Goal: Task Accomplishment & Management: Complete application form

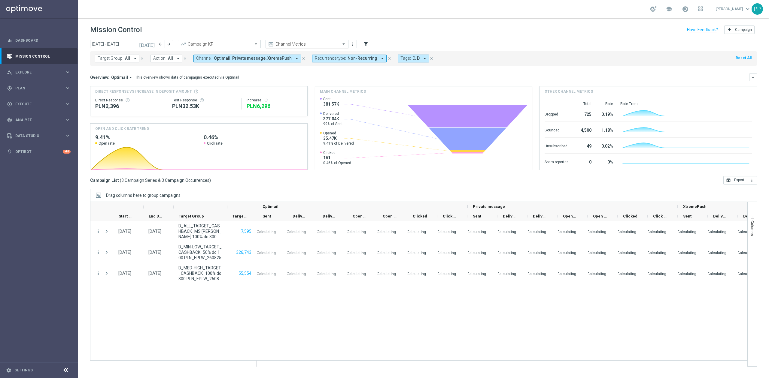
click at [331, 42] on div "Channel Metrics" at bounding box center [307, 44] width 65 height 5
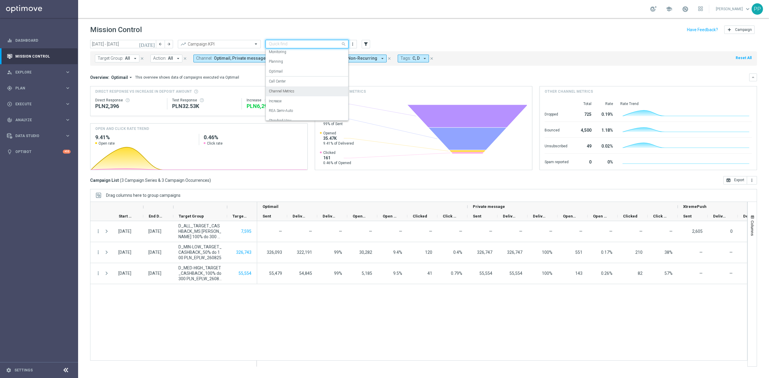
scroll to position [17, 0]
click at [301, 112] on div "Standard View" at bounding box center [307, 115] width 76 height 10
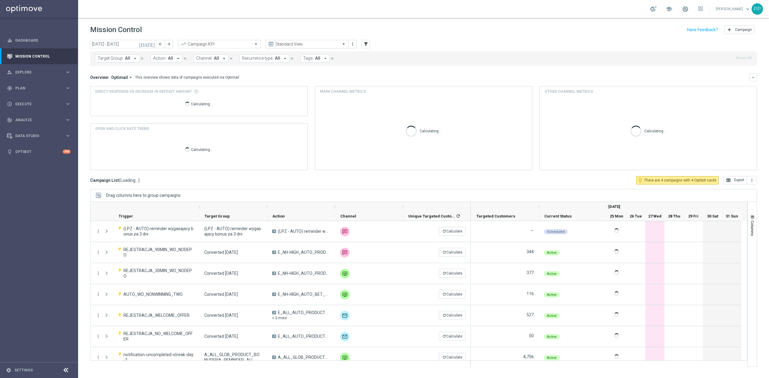
click at [343, 46] on span at bounding box center [345, 43] width 8 height 5
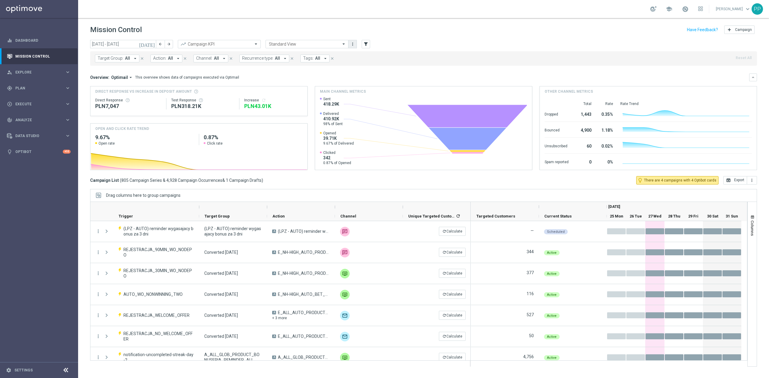
click at [353, 47] on button "more_vert" at bounding box center [353, 44] width 6 height 7
click at [366, 69] on div "settings Manage views Primary views can not be edited" at bounding box center [372, 72] width 48 height 8
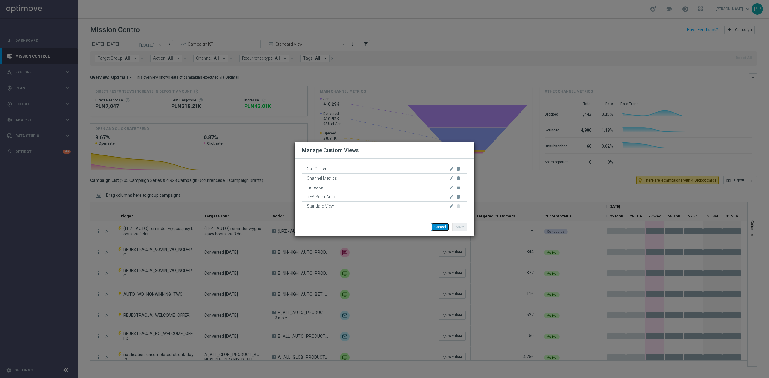
click at [445, 224] on button "Cancel" at bounding box center [440, 227] width 18 height 8
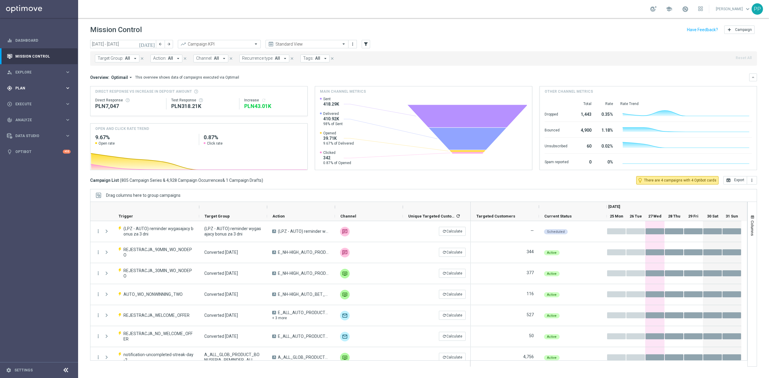
click at [32, 90] on span "Plan" at bounding box center [40, 89] width 50 height 4
click at [32, 102] on link "Target Groups" at bounding box center [39, 100] width 47 height 5
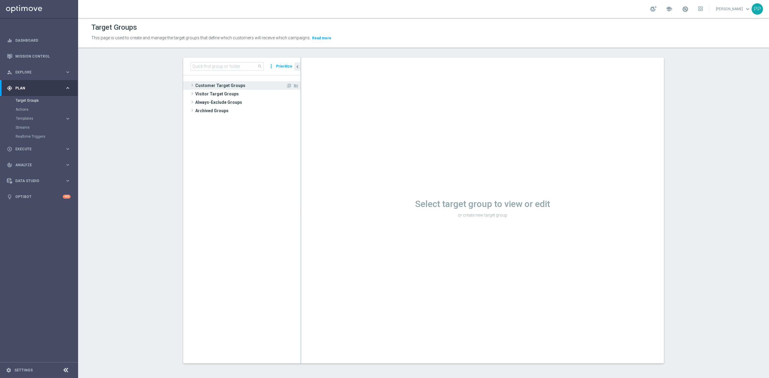
click at [236, 84] on span "Customer Target Groups" at bounding box center [240, 85] width 91 height 8
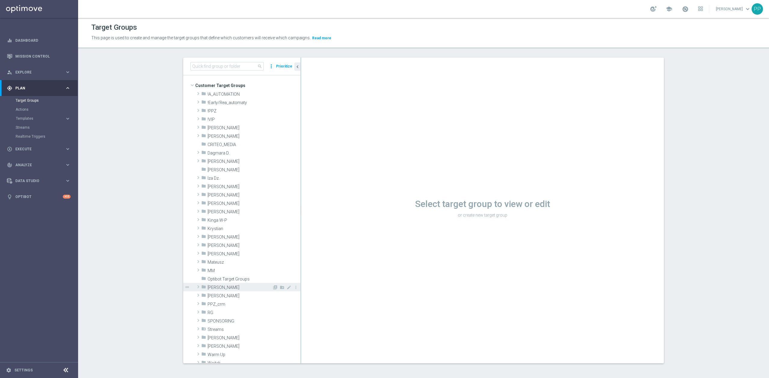
click at [227, 290] on span "Patryk P." at bounding box center [240, 287] width 65 height 5
click at [683, 11] on span at bounding box center [685, 9] width 7 height 7
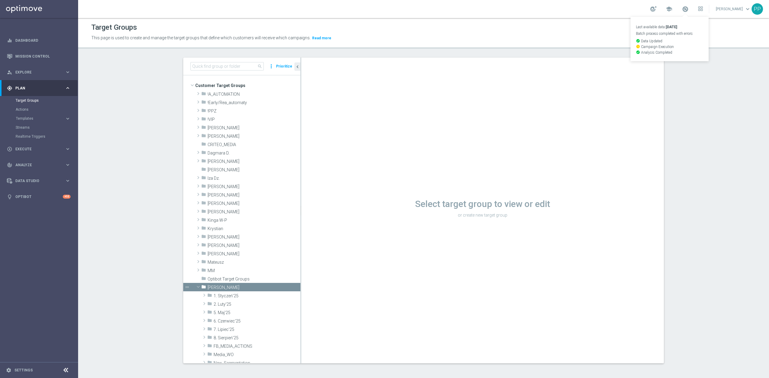
click at [585, 25] on div "Target Groups" at bounding box center [423, 28] width 664 height 12
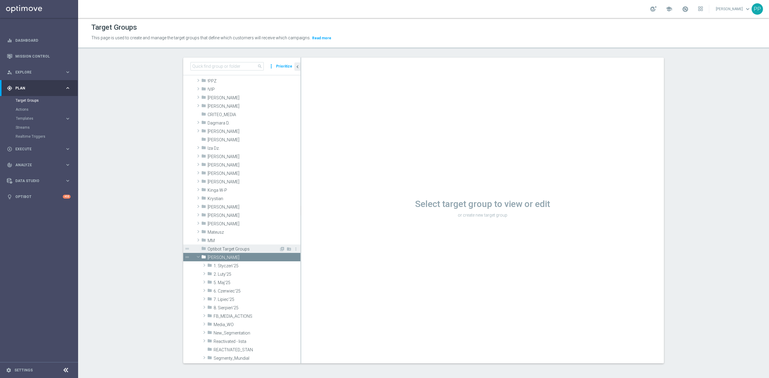
scroll to position [80, 0]
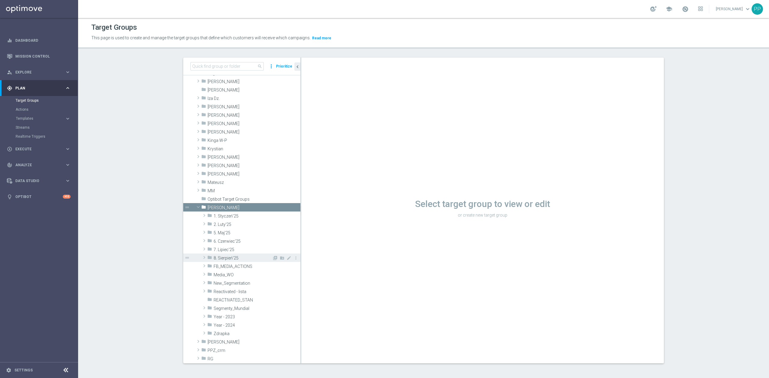
click at [239, 260] on span "8. Sierpień'25" at bounding box center [243, 258] width 59 height 5
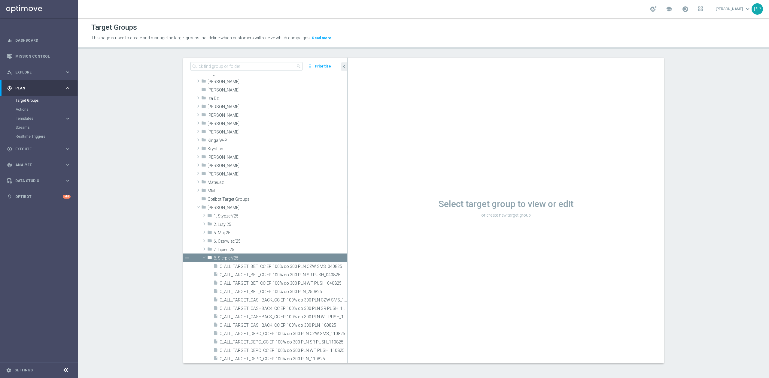
drag, startPoint x: 297, startPoint y: 266, endPoint x: 355, endPoint y: 258, distance: 58.2
click at [355, 258] on as-split "search more_vert Prioritize Customer Target Groups library_add create_new_folder" at bounding box center [423, 211] width 481 height 306
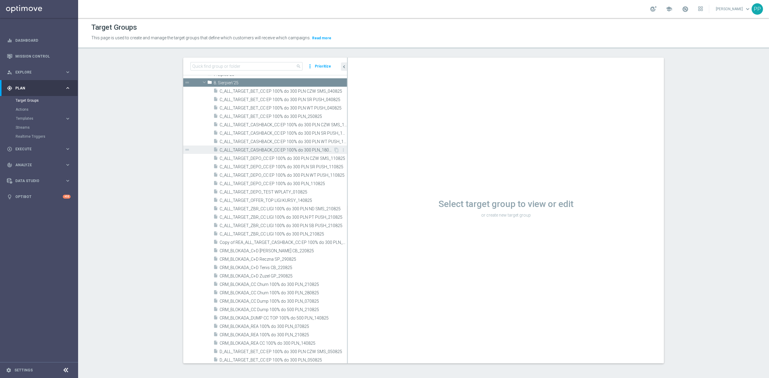
scroll to position [200, 0]
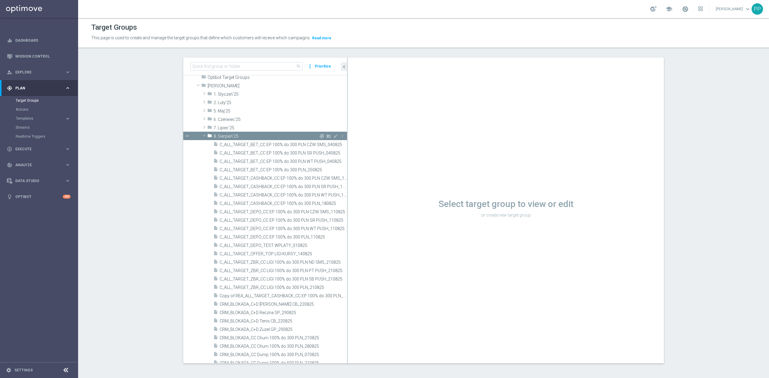
click at [242, 140] on div "folder 8. Sierpień'25" at bounding box center [262, 136] width 111 height 8
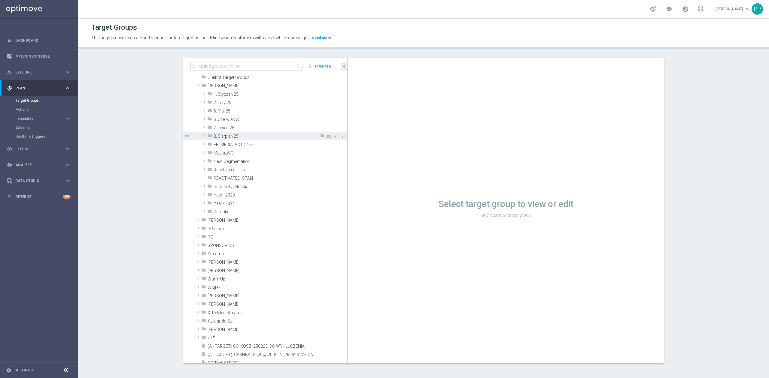
click at [308, 136] on span "8. Sierpień'25" at bounding box center [266, 136] width 105 height 5
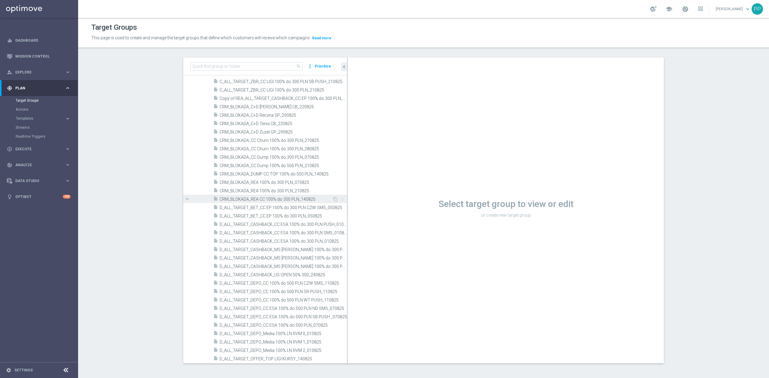
scroll to position [400, 0]
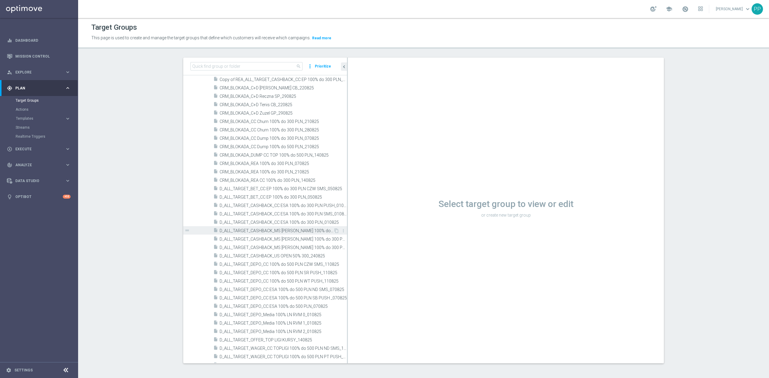
click at [293, 232] on span "D_ALL_TARGET_CASHBACK_MS SIATKA 100% do 300 PLN PN PUSH_220825" at bounding box center [277, 231] width 114 height 5
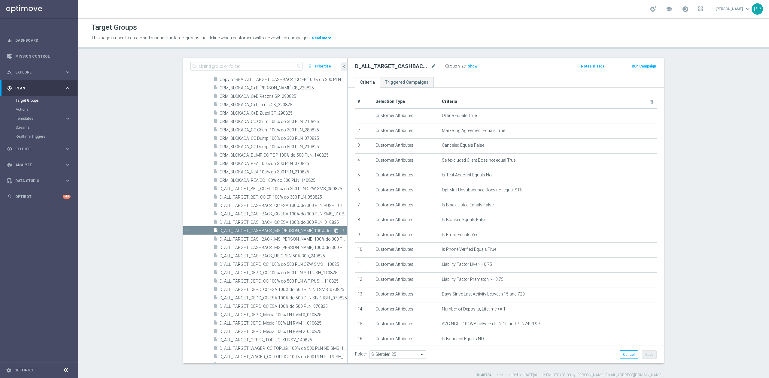
click at [334, 231] on icon "content_copy" at bounding box center [336, 231] width 5 height 5
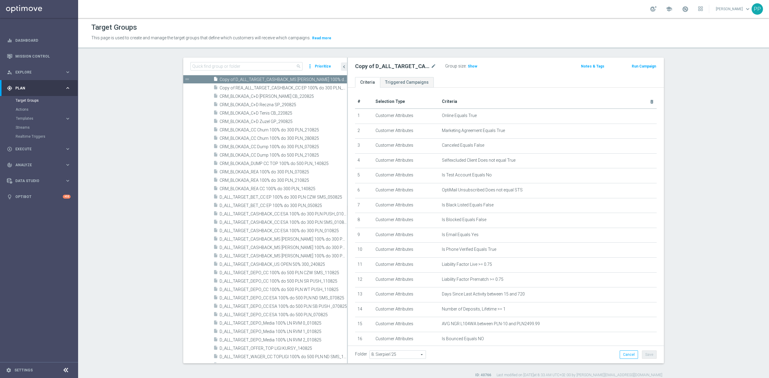
scroll to position [387, 0]
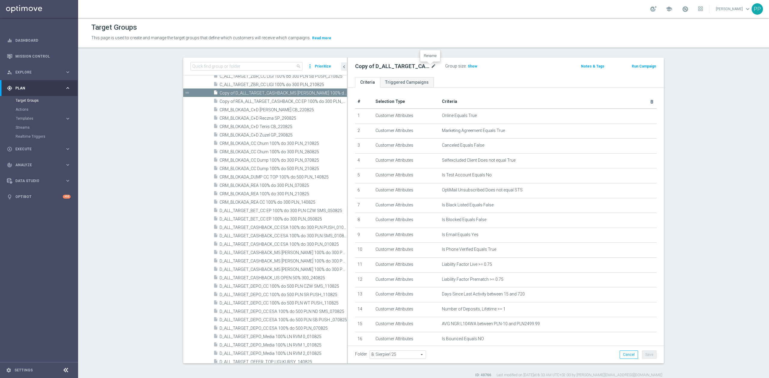
click at [431, 69] on icon "mode_edit" at bounding box center [433, 66] width 5 height 7
click at [403, 68] on input "Copy of D_ALL_TARGET_CASHBACK_MS SIATKA 100% do 300 PLN PN PUSH_220825" at bounding box center [395, 67] width 81 height 8
drag, startPoint x: 404, startPoint y: 67, endPoint x: 360, endPoint y: 71, distance: 44.0
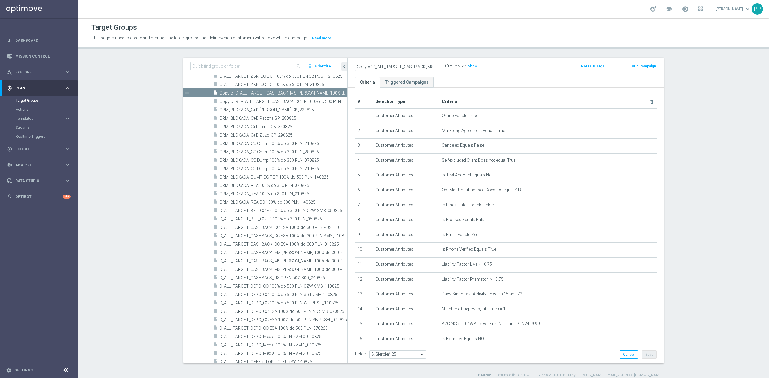
click at [360, 71] on input "Copy of D_ALL_TARGET_CASHBACK_MS SIATKA 100% do 300 PLN PN PUSH_220825" at bounding box center [395, 67] width 81 height 8
click at [367, 66] on input "Copy of D_ALL_TARGET_CASHBACK_MS SIATKA 100% do 300 PLN PN PUSH_220825" at bounding box center [395, 67] width 81 height 8
drag, startPoint x: 369, startPoint y: 65, endPoint x: 350, endPoint y: 66, distance: 18.9
click at [351, 66] on div "Copy of D_ALL_TARGET_CASHBACK_MS SIATKA 100% do 300 PLN PN PUSH_220825" at bounding box center [396, 67] width 90 height 8
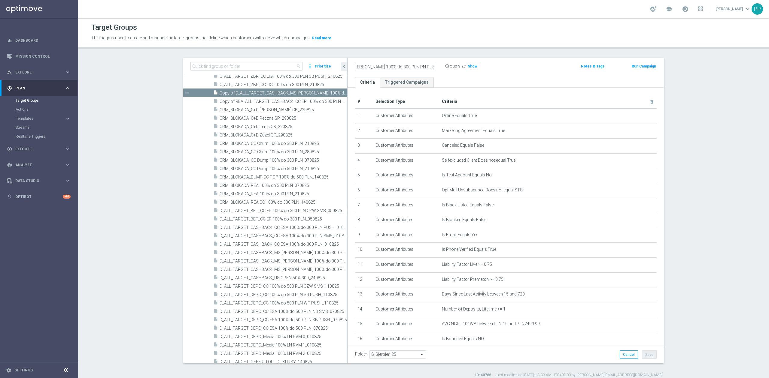
drag, startPoint x: 360, startPoint y: 68, endPoint x: 431, endPoint y: 60, distance: 71.9
click at [431, 60] on div "D_ALL_TARGET_CASHBACK_MS SIATKA 100% do 300 PLN PN PUSH_220825 Group size : Sho…" at bounding box center [506, 68] width 316 height 20
click at [419, 65] on input "D_ALL_TARGET_CASHBACK_MS SIATKA 100% do 300 PLN PN PUSH_220825" at bounding box center [395, 67] width 81 height 8
click at [415, 66] on input "D_ALL_TARGET_CASHBACK_MS SIATKA 100% do 300 PLN PN PUSH_220825" at bounding box center [395, 67] width 81 height 8
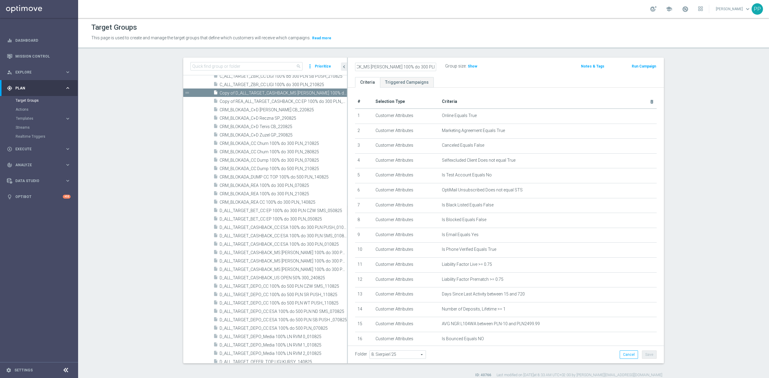
type input "D_ALL_TARGET_CASHBACK_MS [PERSON_NAME] 100% do 300 PLN SR SMS_220825"
click at [472, 44] on header "Target Groups This page is used to create and manage the target groups that def…" at bounding box center [423, 33] width 691 height 31
click at [653, 358] on button "Save" at bounding box center [649, 355] width 15 height 8
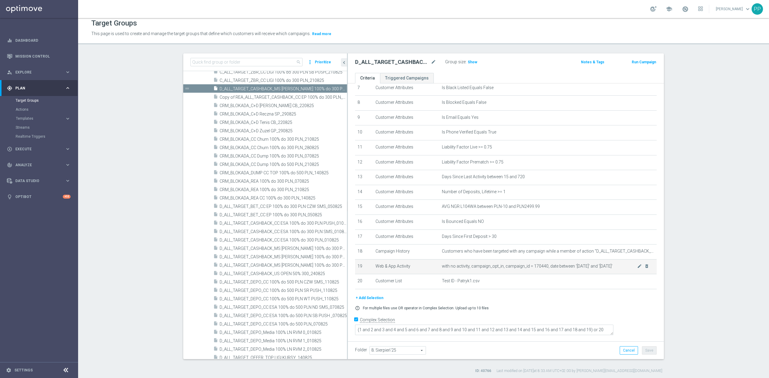
scroll to position [5, 0]
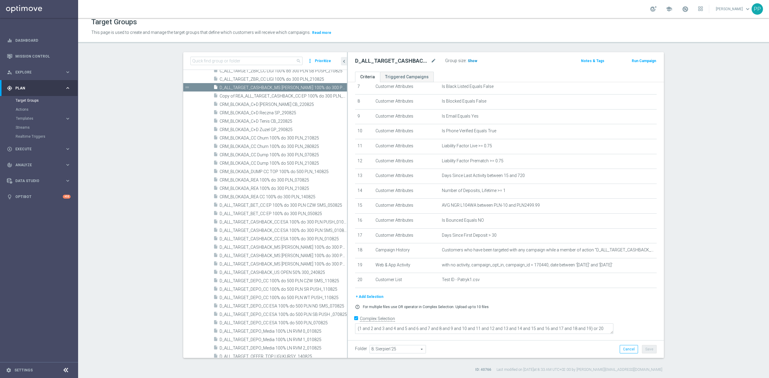
click at [471, 61] on span "Show" at bounding box center [473, 61] width 10 height 4
click at [431, 63] on icon "mode_edit" at bounding box center [433, 60] width 5 height 7
click at [436, 32] on p "This page is used to create and manage the target groups that define which cust…" at bounding box center [339, 32] width 496 height 7
click at [431, 61] on icon "mode_edit" at bounding box center [433, 60] width 5 height 7
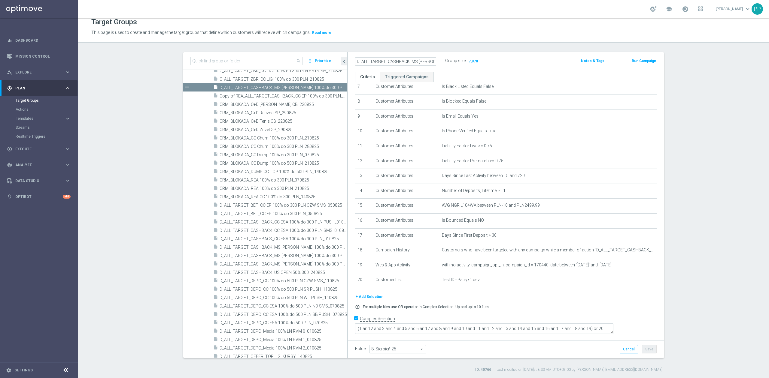
scroll to position [0, 63]
click at [428, 42] on header "Target Groups This page is used to create and manage the target groups that def…" at bounding box center [423, 28] width 691 height 31
click at [47, 150] on span "Execute" at bounding box center [40, 149] width 50 height 4
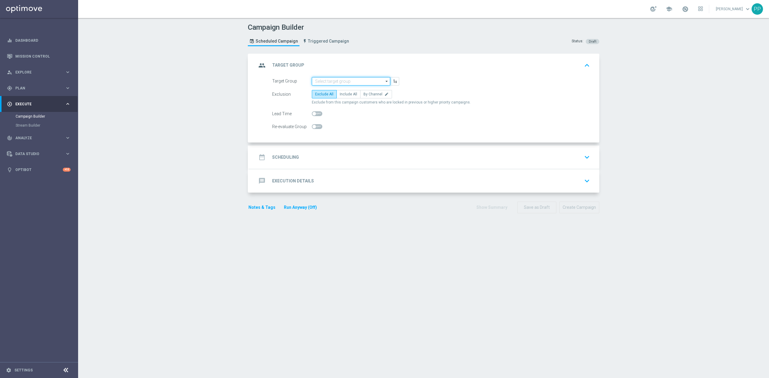
click at [320, 79] on input at bounding box center [351, 81] width 78 height 8
paste input "D_ALL_TARGET_CASHBACK_MS [PERSON_NAME] 100% do 300 PLN SR SMS_220825"
click at [326, 90] on div "D_ALL_TARGET_CASHBACK_MS [PERSON_NAME] 100% do 300 PLN SR SMS_220825" at bounding box center [351, 96] width 72 height 16
type input "D_ALL_TARGET_CASHBACK_MS [PERSON_NAME] 100% do 300 PLN SR SMS_220825"
click at [365, 90] on label "By Channel edit" at bounding box center [376, 94] width 32 height 8
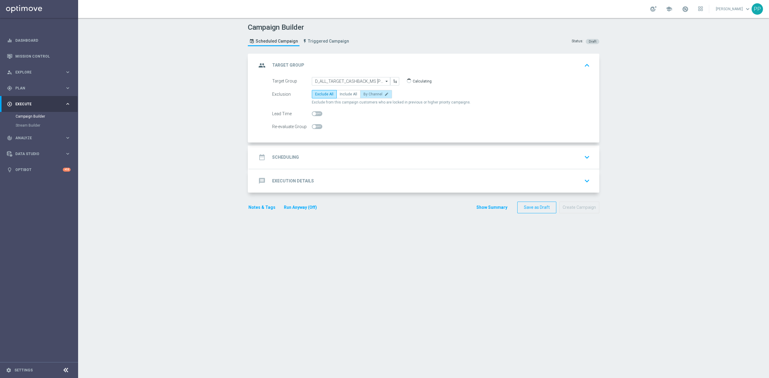
click at [365, 93] on input "By Channel edit" at bounding box center [365, 95] width 4 height 4
radio input "true"
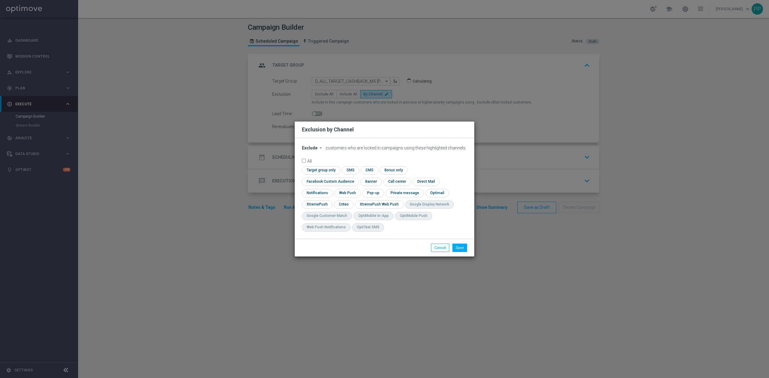
click at [308, 150] on span "Exclude" at bounding box center [310, 148] width 16 height 5
click at [0, 0] on span "Include" at bounding box center [0, 0] width 0 height 0
click at [356, 178] on input "checkbox" at bounding box center [329, 182] width 54 height 8
checkbox input "true"
click at [343, 205] on input "checkbox" at bounding box center [343, 205] width 19 height 8
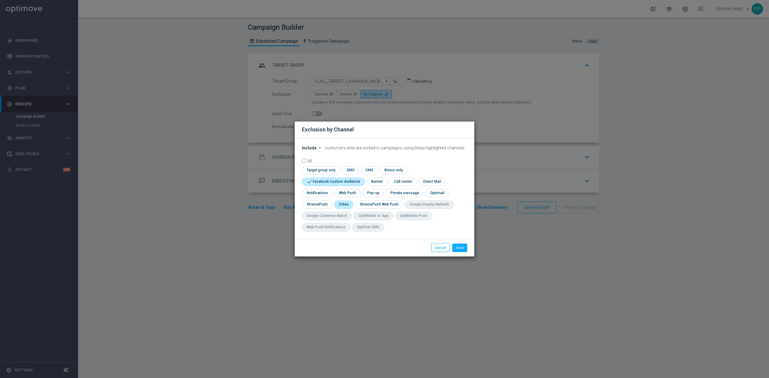
checkbox input "true"
click at [455, 246] on button "Save" at bounding box center [459, 248] width 15 height 8
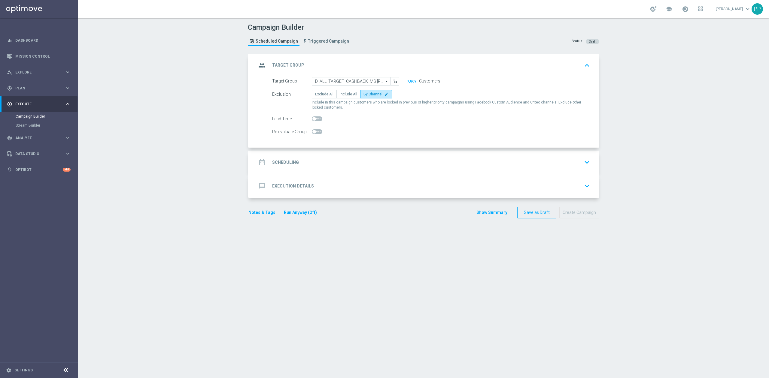
click at [325, 159] on div "date_range Scheduling keyboard_arrow_down" at bounding box center [425, 162] width 336 height 11
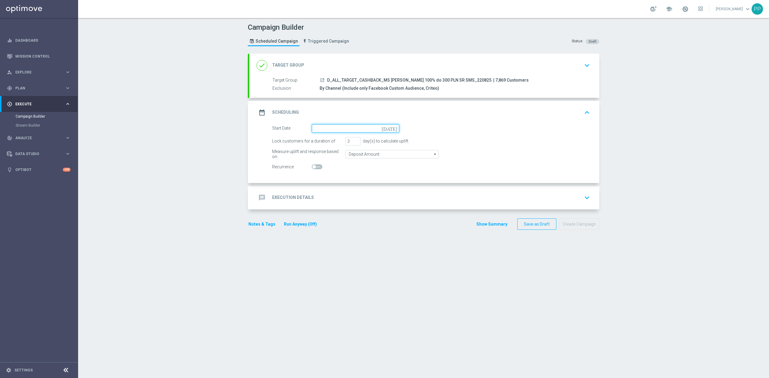
click at [327, 127] on input at bounding box center [355, 128] width 87 height 8
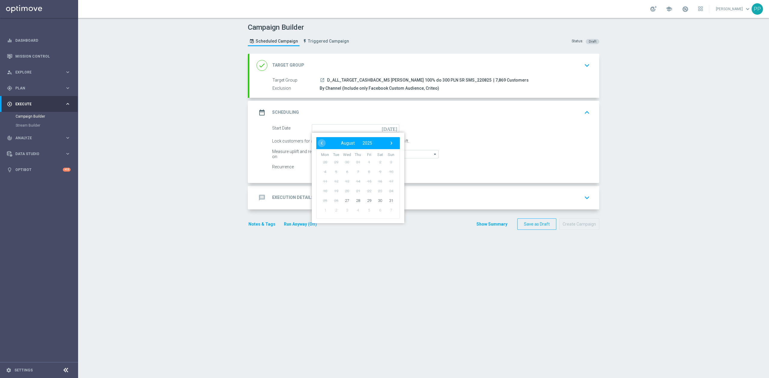
click at [336, 75] on div "done Target Group keyboard_arrow_down" at bounding box center [424, 65] width 350 height 23
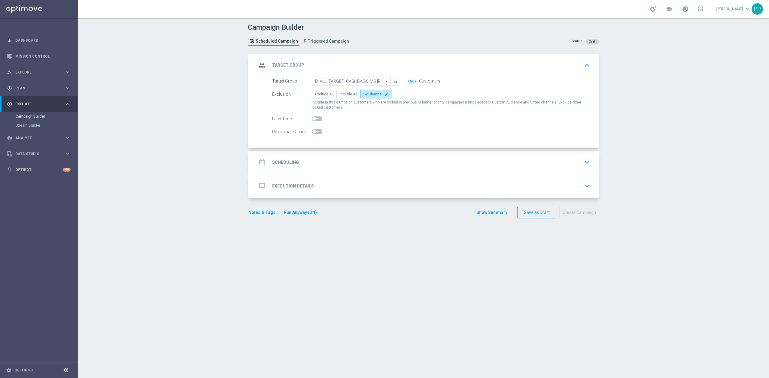
click at [317, 132] on span at bounding box center [317, 131] width 11 height 5
click at [317, 132] on input "checkbox" at bounding box center [317, 131] width 11 height 5
checkbox input "true"
click at [322, 158] on div "date_range Scheduling keyboard_arrow_down" at bounding box center [425, 162] width 336 height 11
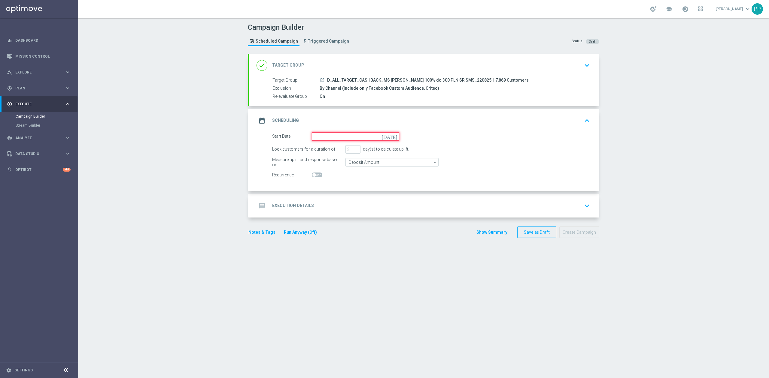
click at [326, 137] on input at bounding box center [355, 136] width 87 height 8
click at [346, 211] on span "27" at bounding box center [347, 209] width 10 height 10
type input "[DATE]"
click at [412, 67] on div "done Target Group keyboard_arrow_down" at bounding box center [425, 65] width 336 height 11
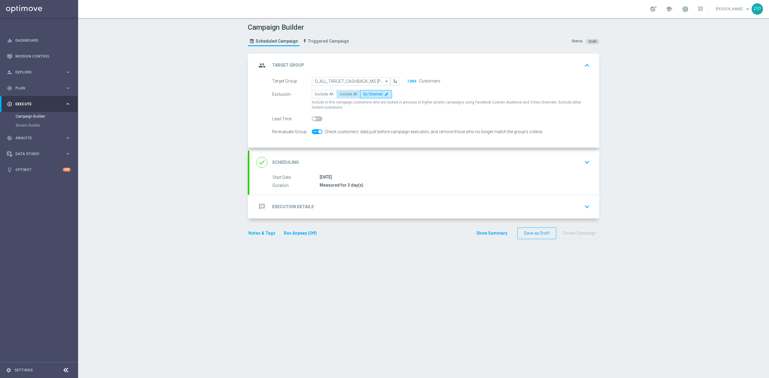
click at [343, 96] on span "Include All" at bounding box center [348, 94] width 17 height 4
click at [343, 96] on input "Include All" at bounding box center [342, 95] width 4 height 4
radio input "true"
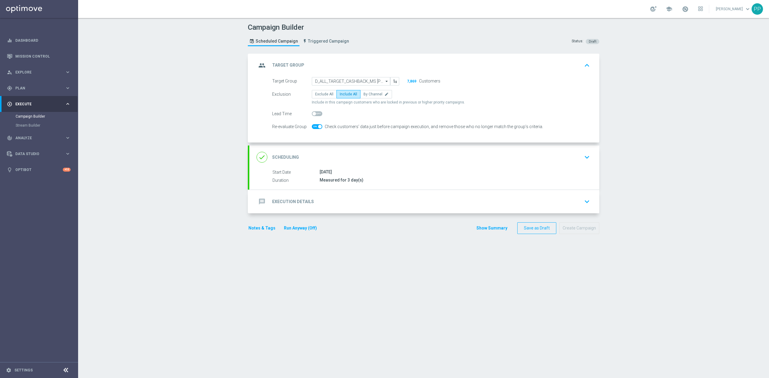
click at [367, 163] on div "done Scheduling keyboard_arrow_down" at bounding box center [425, 157] width 336 height 11
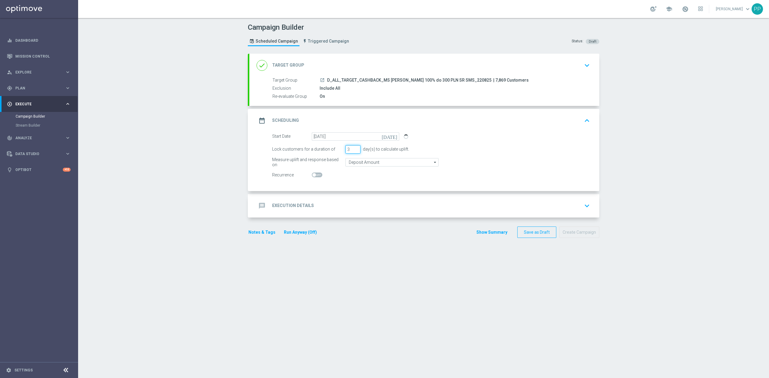
drag, startPoint x: 348, startPoint y: 153, endPoint x: 337, endPoint y: 153, distance: 10.8
click at [338, 153] on div "Lock customers for a duration of 3 day(s) to calculate uplift." at bounding box center [431, 149] width 327 height 8
type input "1"
click at [360, 161] on input "Deposit Amount" at bounding box center [391, 162] width 93 height 8
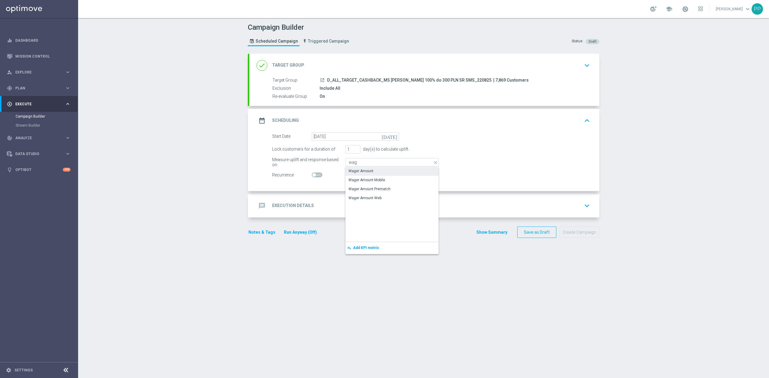
click at [364, 175] on div "Wager Amount" at bounding box center [391, 171] width 93 height 8
type input "Wager Amount"
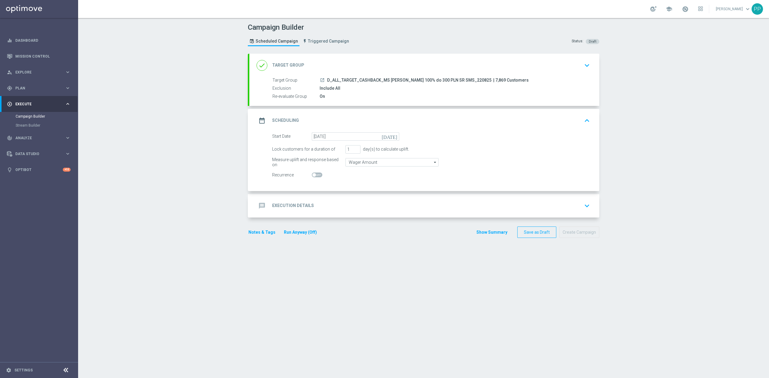
click at [353, 207] on div "message Execution Details keyboard_arrow_down" at bounding box center [425, 205] width 336 height 11
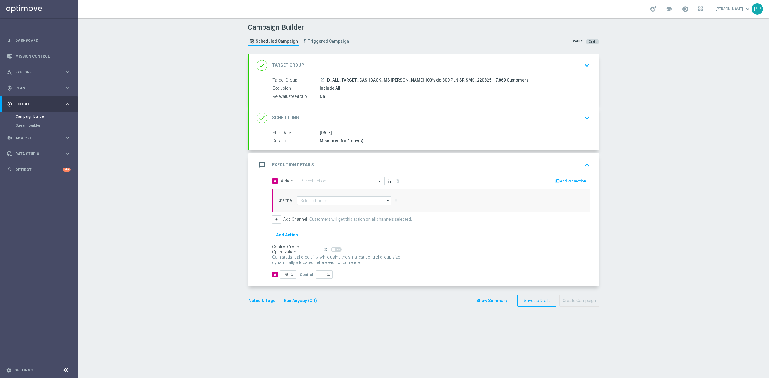
click at [348, 187] on div "A Action Select action delete_forever Add Promotion Channel arrow_drop_down Sho…" at bounding box center [431, 200] width 327 height 47
click at [347, 187] on div "A Action Select action delete_forever Add Promotion Channel arrow_drop_down Sho…" at bounding box center [431, 200] width 327 height 47
click at [348, 182] on input "text" at bounding box center [335, 181] width 67 height 5
paste input "D_ALL_TARGET_CASHBACK_MS [PERSON_NAME] 100% do 300 PLN SR SMS_220825"
type input "D_ALL_TARGET_CASHBACK_MS [PERSON_NAME] 100% do 300 PLN SR SMS_220825"
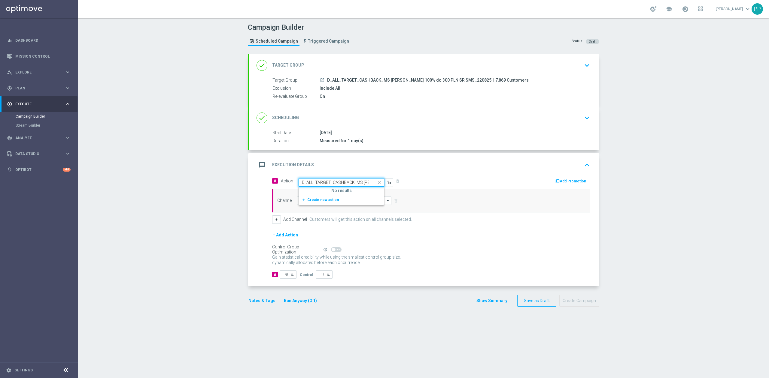
scroll to position [0, 73]
click at [330, 203] on button "add_new Create new action" at bounding box center [340, 200] width 83 height 7
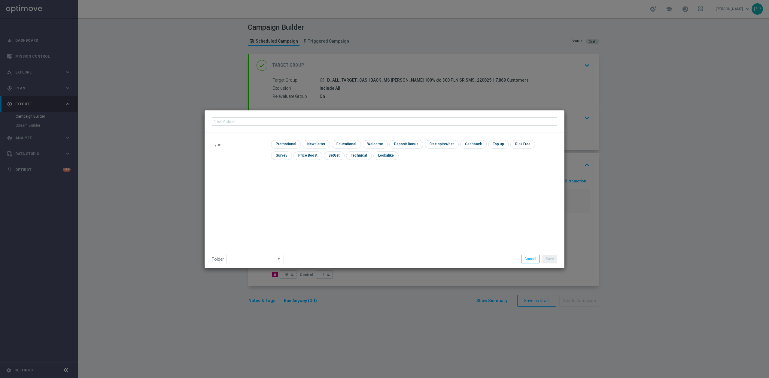
type input "D_ALL_TARGET_CASHBACK_MS [PERSON_NAME] 100% do 300 PLN SR SMS_220825"
click at [293, 146] on input "checkbox" at bounding box center [285, 144] width 29 height 8
checkbox input "true"
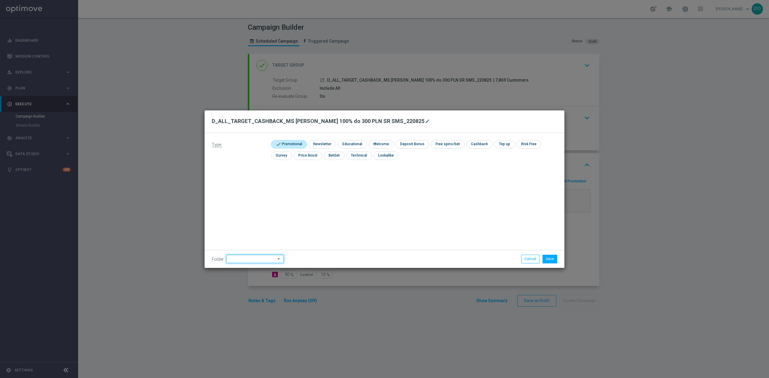
click at [244, 262] on input at bounding box center [255, 259] width 58 height 8
click at [256, 184] on div "8. Sierpień 2025" at bounding box center [253, 184] width 55 height 8
type input "8. Sierpień 2025"
click at [413, 193] on div "Type: check Promotional check Newsletter check Educational check Welcome check …" at bounding box center [385, 200] width 360 height 135
click at [555, 259] on button "Save" at bounding box center [549, 259] width 15 height 8
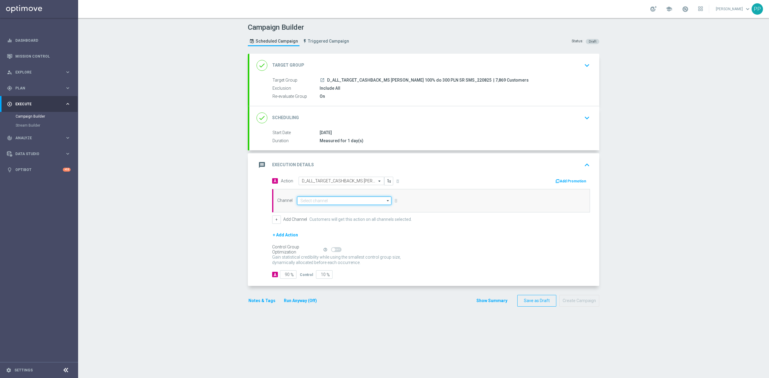
click at [354, 202] on input at bounding box center [344, 201] width 94 height 8
click at [339, 223] on div "SMS" at bounding box center [341, 218] width 89 height 8
type input "SMS"
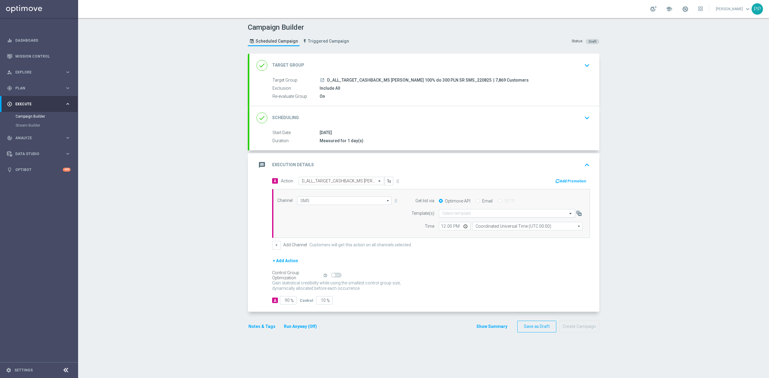
click at [493, 210] on div "Select template" at bounding box center [507, 213] width 136 height 8
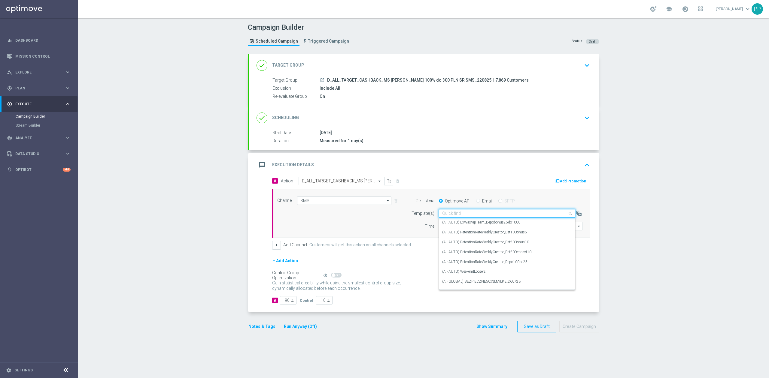
paste input "D_ALL_TARGET_CASHBACK_MS [PERSON_NAME] 100% do 300 PLN SR SMS_220825"
type input "D_ALL_TARGET_CASHBACK_MS [PERSON_NAME] 100% do 300 PLN SR SMS_220825"
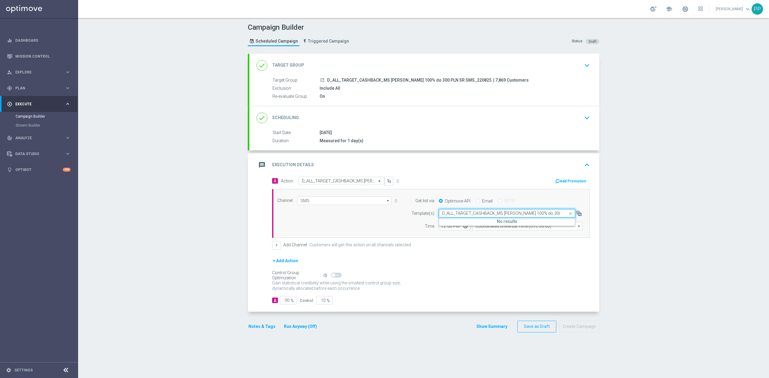
drag, startPoint x: 528, startPoint y: 214, endPoint x: 412, endPoint y: 216, distance: 115.6
click at [412, 216] on div "Template(s) Quick find D_ALL_TARGET_CASHBACK_MS SIATKA 100% do 300 PLN SR SMS_2…" at bounding box center [495, 213] width 183 height 8
click at [221, 205] on div "Campaign Builder Scheduled Campaign Triggered Campaign Status: Draft done Targe…" at bounding box center [423, 198] width 691 height 360
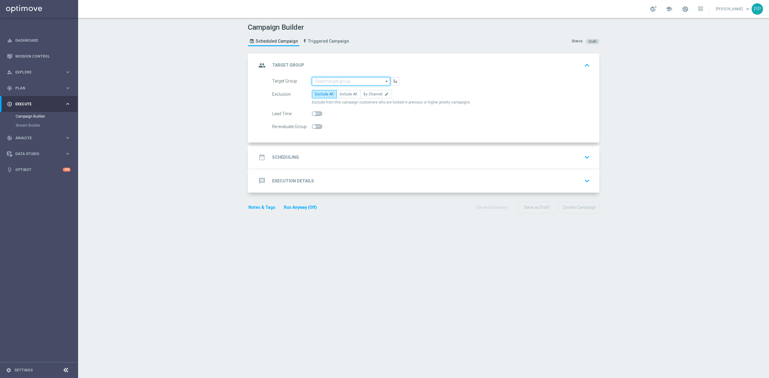
click at [324, 84] on input at bounding box center [351, 81] width 78 height 8
paste input "D_ALL_TARGET_CASHBACK_MS [PERSON_NAME] 100% do 300 PLN SR SMS_220825"
click at [338, 94] on div "D_ALL_TARGET_CASHBACK_MS [PERSON_NAME] 100% do 300 PLN SR SMS_220825" at bounding box center [351, 95] width 73 height 16
type input "D_ALL_TARGET_CASHBACK_MS [PERSON_NAME] 100% do 300 PLN SR SMS_220825"
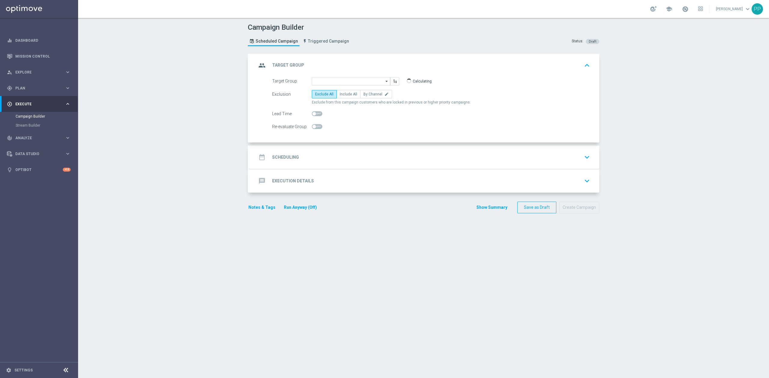
scroll to position [0, 0]
click at [342, 94] on span "Include All" at bounding box center [348, 94] width 17 height 4
click at [342, 94] on input "Include All" at bounding box center [342, 95] width 4 height 4
radio input "true"
click at [318, 127] on span at bounding box center [317, 126] width 11 height 5
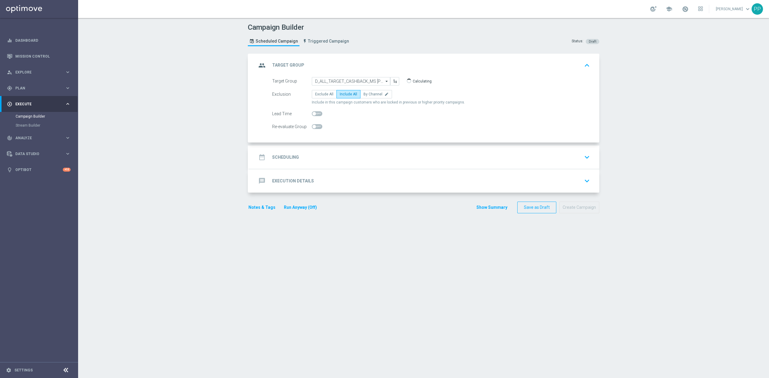
click at [318, 127] on input "checkbox" at bounding box center [317, 126] width 11 height 5
checkbox input "true"
click at [317, 147] on div "date_range Scheduling keyboard_arrow_down" at bounding box center [424, 157] width 350 height 23
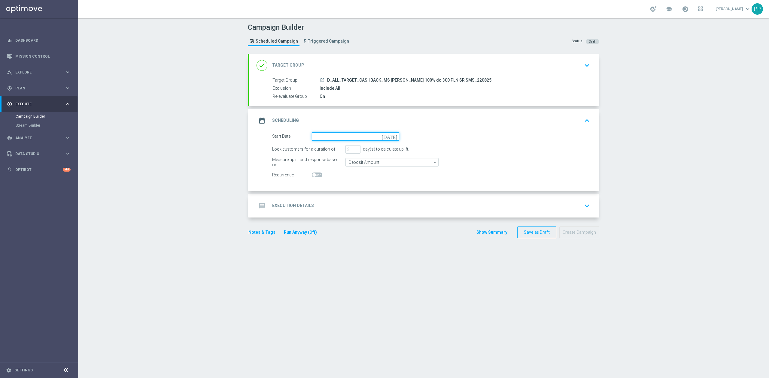
click at [331, 137] on input at bounding box center [355, 136] width 87 height 8
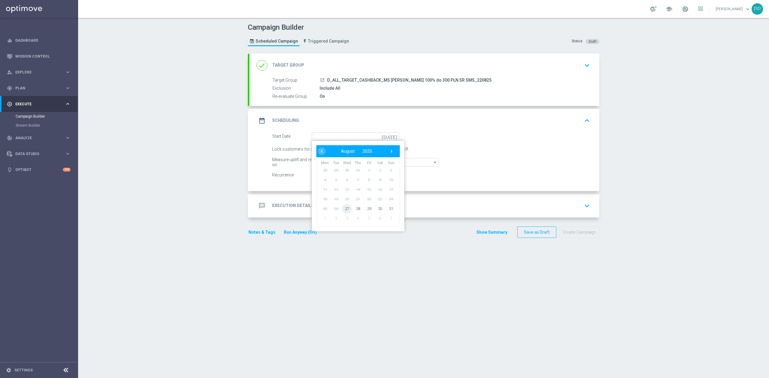
click at [343, 207] on span "27" at bounding box center [347, 209] width 10 height 10
type input "[DATE]"
drag, startPoint x: 347, startPoint y: 152, endPoint x: 332, endPoint y: 153, distance: 15.1
click at [332, 153] on div "Lock customers for a duration of 3 day(s) to calculate uplift." at bounding box center [431, 149] width 327 height 8
type input "1"
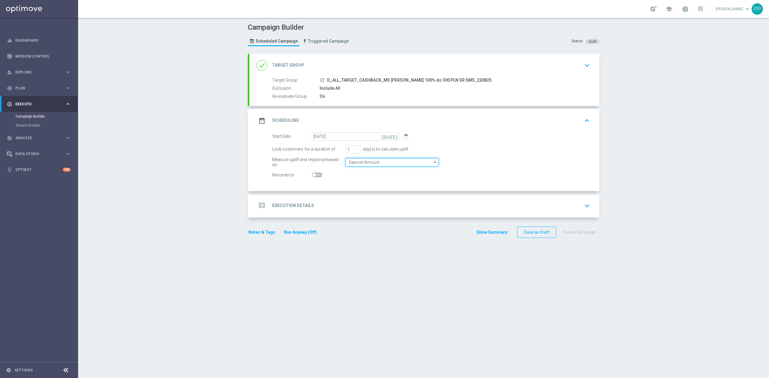
click at [352, 163] on input "Deposit Amount" at bounding box center [391, 162] width 93 height 8
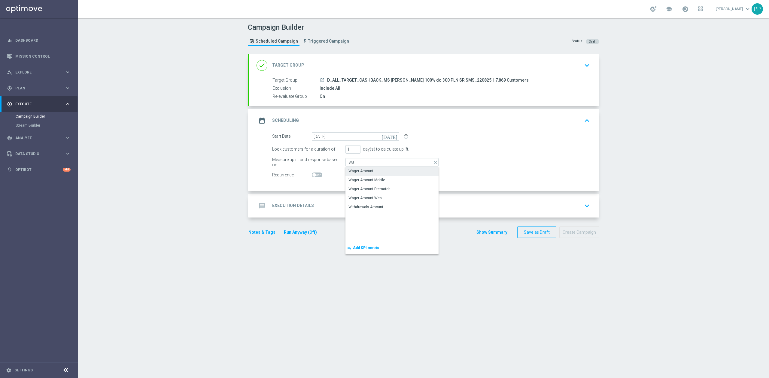
click at [360, 171] on div "Wager Amount" at bounding box center [360, 171] width 25 height 5
type input "Wager Amount"
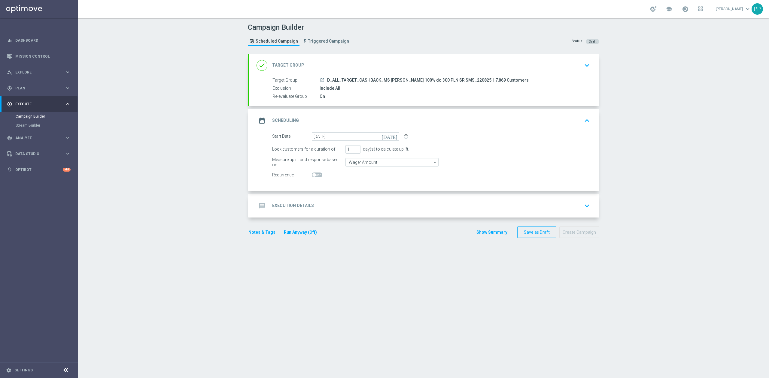
click at [352, 193] on accordion "done Target Group keyboard_arrow_down Target Group launch D_ALL_TARGET_CASHBACK…" at bounding box center [423, 136] width 351 height 164
click at [351, 200] on div "message Execution Details keyboard_arrow_down" at bounding box center [424, 205] width 350 height 23
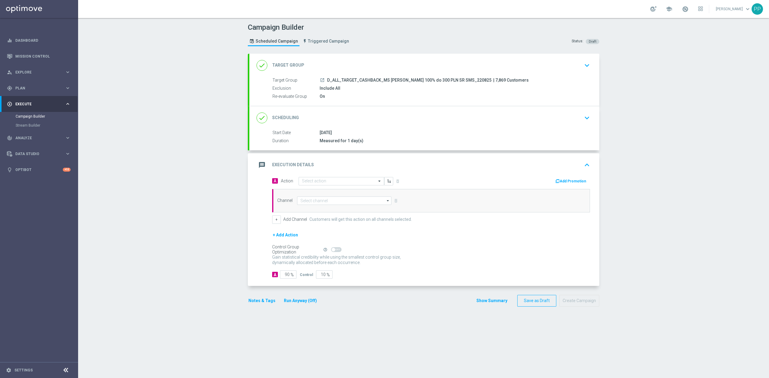
click at [346, 186] on div "A Action Select action delete_forever Add Promotion" at bounding box center [431, 181] width 327 height 9
click at [344, 183] on input "text" at bounding box center [335, 181] width 67 height 5
paste input "D_ALL_TARGET_CASHBACK_MS [PERSON_NAME] 100% do 300 PLN SR SMS_220825"
type input "D_ALL_TARGET_CASHBACK_MS [PERSON_NAME] 100% do 300 PLN SR SMS_220825"
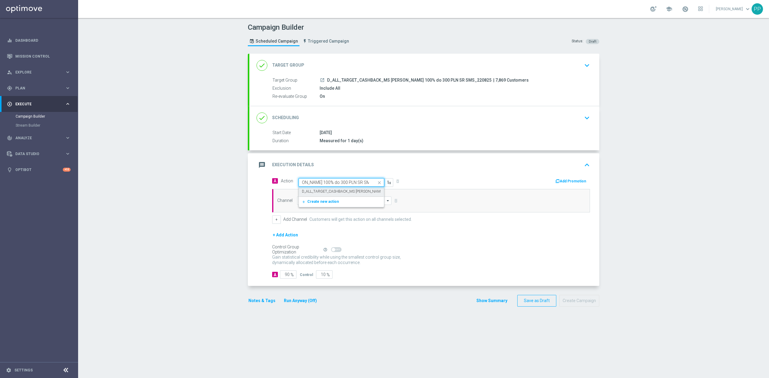
click at [342, 189] on div "D_ALL_TARGET_CASHBACK_MS SIATKA 100% do 300 PLN SR SMS_220825 edit" at bounding box center [341, 192] width 79 height 10
click at [336, 201] on input at bounding box center [344, 201] width 94 height 8
click at [329, 221] on div "SMS" at bounding box center [341, 218] width 89 height 8
type input "SMS"
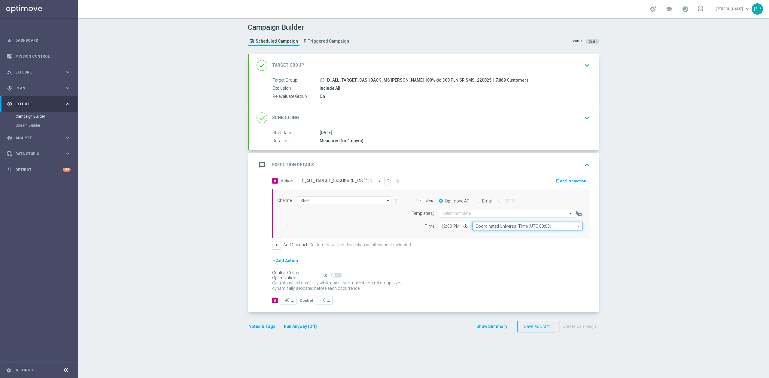
click at [478, 227] on input "Coordinated Universal Time (UTC 00:00)" at bounding box center [527, 226] width 110 height 8
click at [494, 236] on div "Central European Time ([GEOGRAPHIC_DATA]) (UTC +02:00)" at bounding box center [524, 235] width 98 height 5
type input "Central European Time ([GEOGRAPHIC_DATA]) (UTC +02:00)"
click at [482, 216] on input "text" at bounding box center [501, 213] width 118 height 5
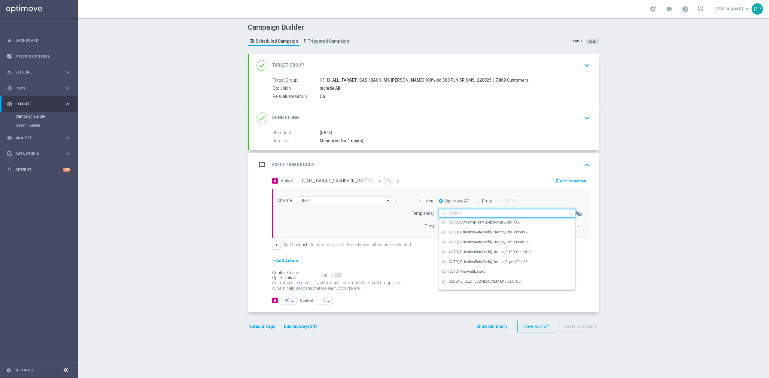
paste input "D_ALL_TARGET_CASHBACK_MS [PERSON_NAME] 100% do 300 PLN SR SMS_220825"
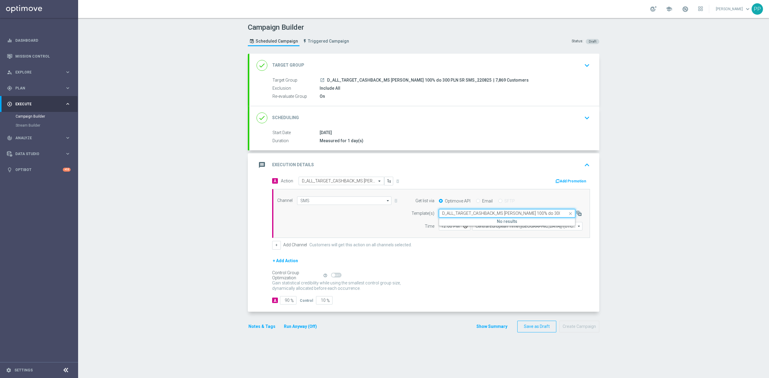
drag, startPoint x: 534, startPoint y: 215, endPoint x: 418, endPoint y: 219, distance: 116.0
click at [418, 219] on form "Template(s) Quick find D_ALL_TARGET_CASHBACK_MS SIATKA 100% do 300 PLN SR SMS_2…" at bounding box center [495, 219] width 174 height 21
paste input "MS_220825"
type input "D_ALL_TARGET_CASHBACK_MS SIATKA 100% do 300 PLN SR SMS_220825MS_220825"
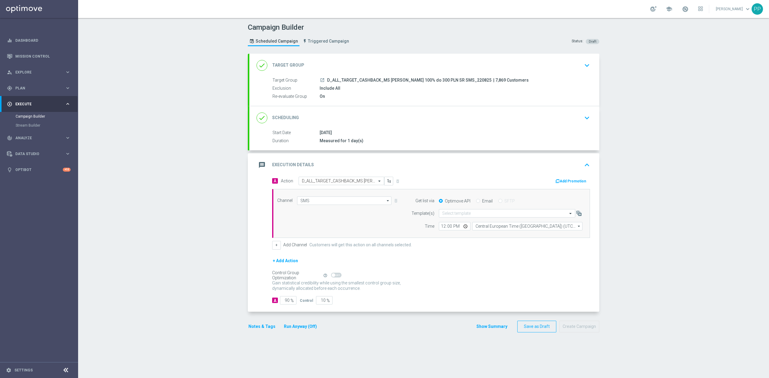
click at [480, 249] on div "+ Add Channel Customers will get this action on all channels selected." at bounding box center [431, 245] width 318 height 8
click at [478, 214] on input "text" at bounding box center [501, 213] width 118 height 5
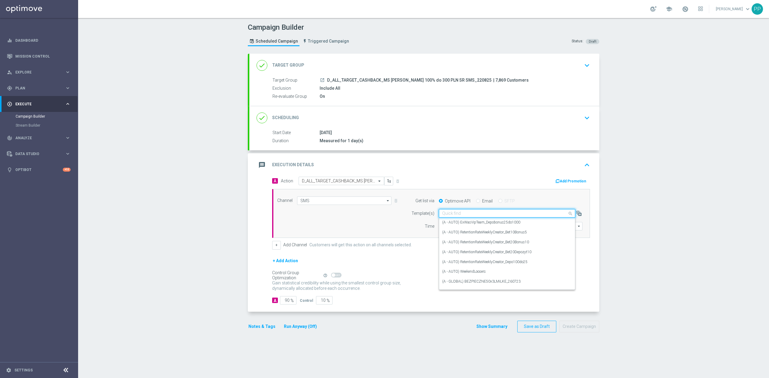
paste input "D_ALL_TARGET_CASHBACK_MS [PERSON_NAME] 100% do 300 PLN SR SMS_220825"
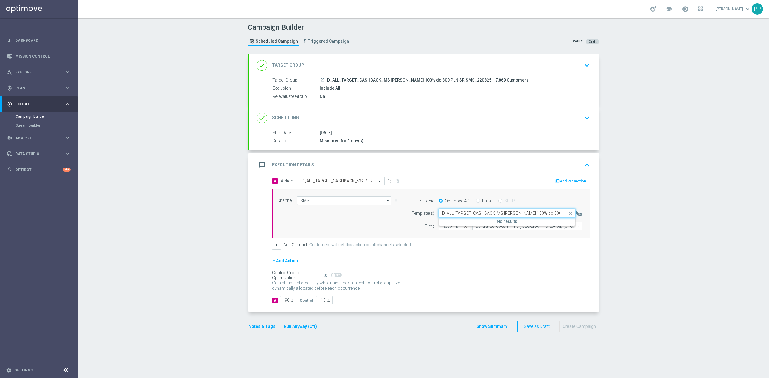
scroll to position [0, 22]
click at [485, 213] on input "D_ALL_TARGET_CASHBACK_MS [PERSON_NAME] 100% do 300 PLN SR SMS_220825" at bounding box center [501, 213] width 118 height 5
type input "D_ALL_TARGET_CASHBACK_MS [PERSON_NAME] 100% do 300 PLN SR SMS_220825"
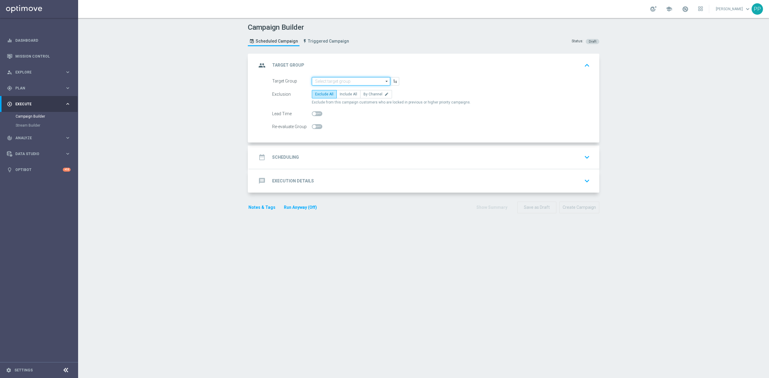
click at [347, 85] on input at bounding box center [351, 81] width 78 height 8
paste input "D_ALL_TARGET_CASHBACK_MS [PERSON_NAME] 100% do 300 PLN SR SMS_220825"
click at [344, 88] on div "D_ALL_TARGET_CASHBACK_MS [PERSON_NAME] 100% do 300 PLN SR SMS_220825" at bounding box center [351, 96] width 72 height 16
type input "D_ALL_TARGET_CASHBACK_MS [PERSON_NAME] 100% do 300 PLN SR SMS_220825"
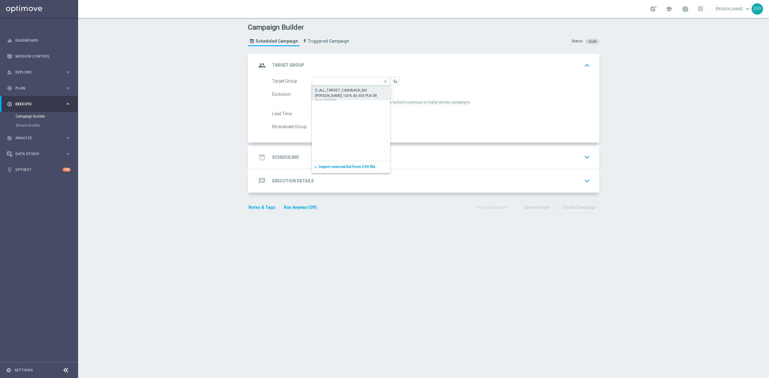
scroll to position [0, 0]
click at [363, 93] on span "By Channel" at bounding box center [372, 94] width 19 height 4
click at [363, 93] on input "By Channel edit" at bounding box center [365, 95] width 4 height 4
radio input "true"
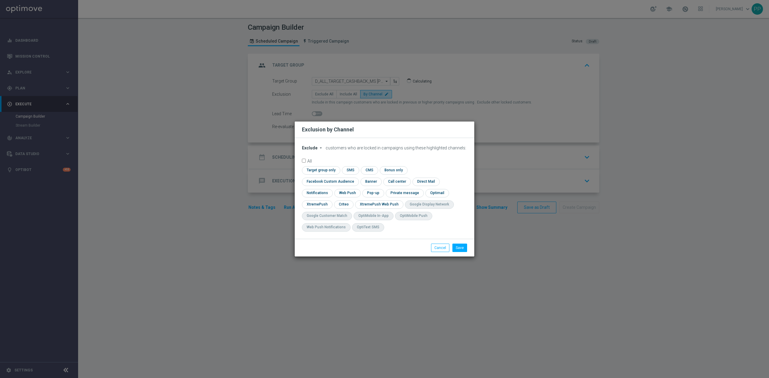
click at [316, 150] on span "Exclude" at bounding box center [310, 148] width 16 height 5
drag, startPoint x: 315, startPoint y: 166, endPoint x: 339, endPoint y: 166, distance: 23.7
click at [0, 0] on span "Include" at bounding box center [0, 0] width 0 height 0
click at [356, 178] on input "checkbox" at bounding box center [329, 182] width 54 height 8
checkbox input "true"
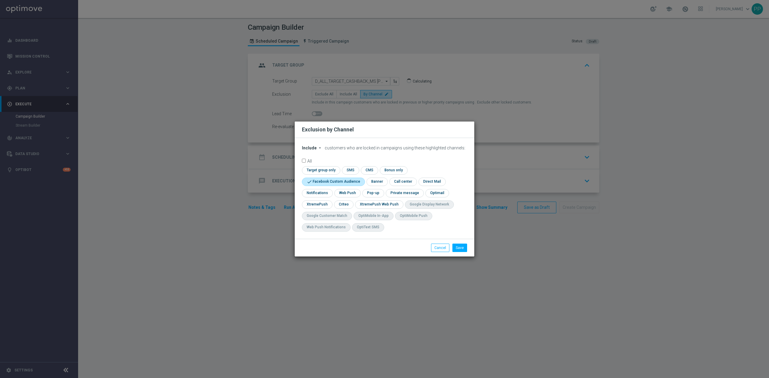
click at [344, 208] on div "check Criteo" at bounding box center [344, 205] width 20 height 8
click at [348, 207] on input "checkbox" at bounding box center [343, 205] width 19 height 8
checkbox input "true"
click at [460, 247] on button "Save" at bounding box center [459, 248] width 15 height 8
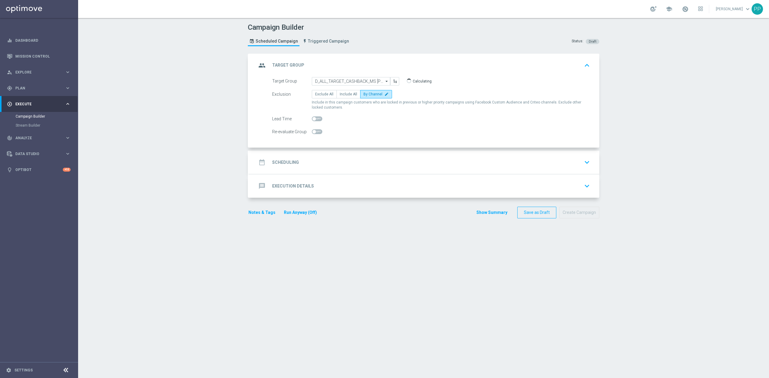
click at [315, 132] on span at bounding box center [317, 131] width 11 height 5
click at [315, 132] on input "checkbox" at bounding box center [317, 131] width 11 height 5
checkbox input "true"
click at [321, 162] on div "date_range Scheduling keyboard_arrow_down" at bounding box center [425, 162] width 336 height 11
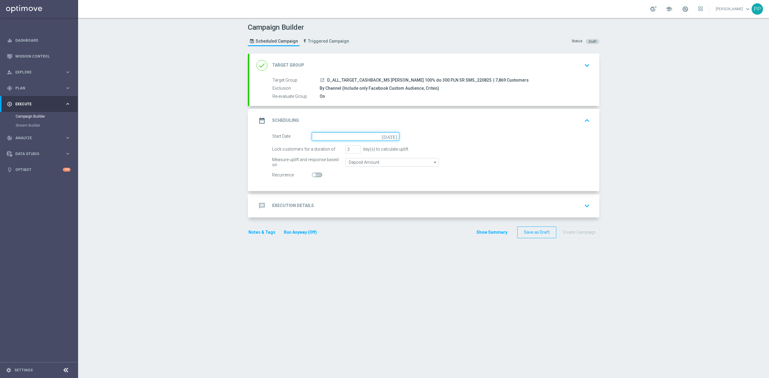
click at [325, 136] on input at bounding box center [355, 136] width 87 height 8
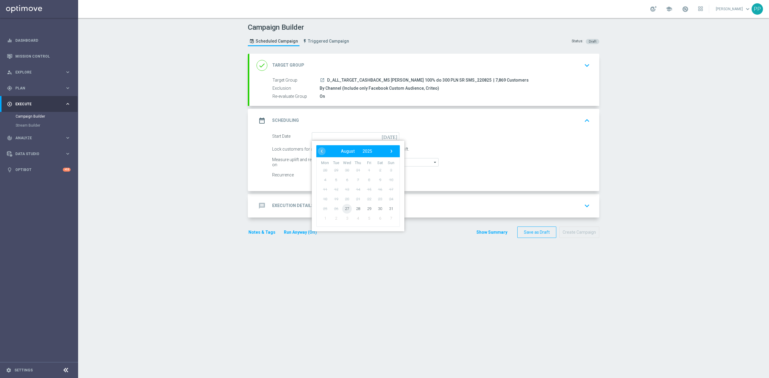
click at [345, 206] on span "27" at bounding box center [347, 209] width 10 height 10
type input "[DATE]"
drag, startPoint x: 349, startPoint y: 152, endPoint x: 338, endPoint y: 155, distance: 11.5
click at [338, 155] on form "Start Date [DATE] [DATE] Lock customers for a duration of 3 day(s) to calculate…" at bounding box center [431, 155] width 318 height 47
type input "1"
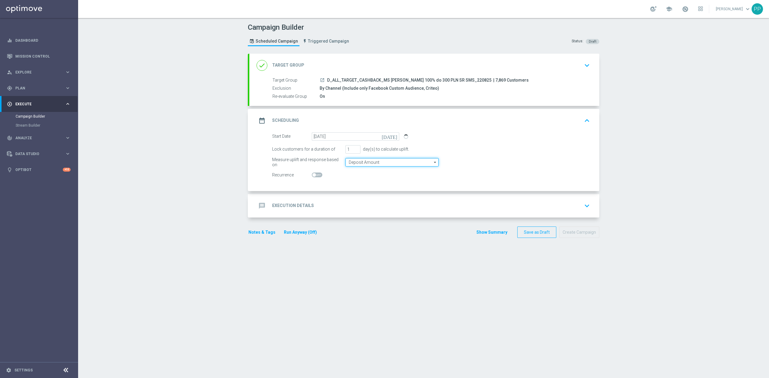
click at [357, 162] on input "Deposit Amount" at bounding box center [391, 162] width 93 height 8
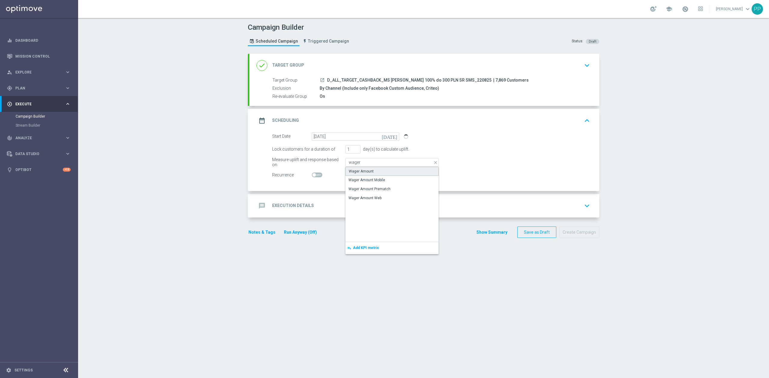
click at [365, 172] on div "Wager Amount" at bounding box center [361, 171] width 25 height 5
type input "Wager Amount"
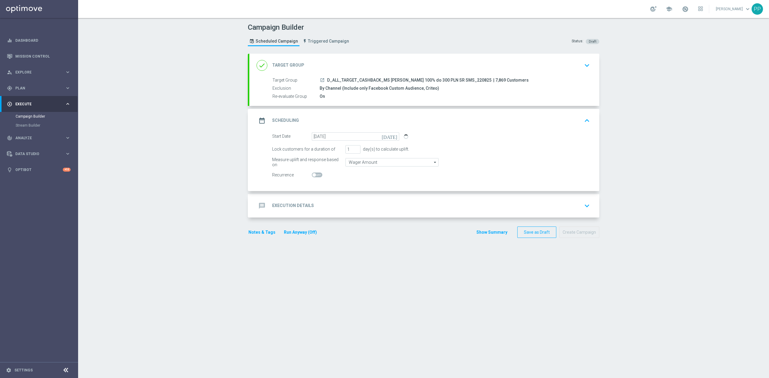
click at [346, 203] on div "message Execution Details keyboard_arrow_down" at bounding box center [425, 205] width 336 height 11
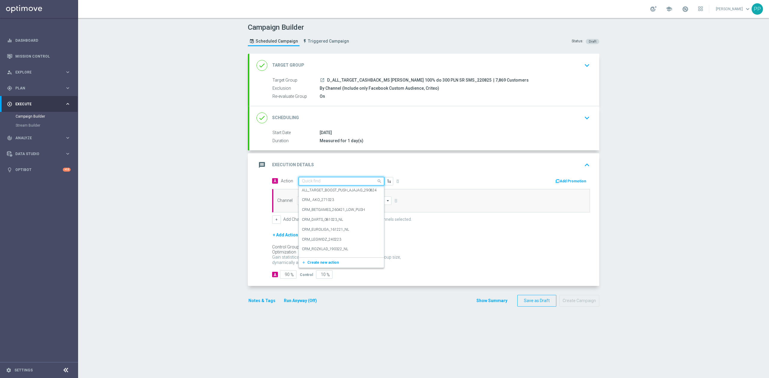
click at [339, 185] on div "Quick find" at bounding box center [342, 181] width 86 height 8
paste input "D_ALL_TARGET_CASHBACK_MS [PERSON_NAME] 100% do 300 PLN SR SMS_220825"
type input "D_ALL_TARGET_CASHBACK_MS [PERSON_NAME] 100% do 300 PLN SR SMS_220825"
click at [339, 193] on label "D_ALL_TARGET_CASHBACK_MS [PERSON_NAME] 100% do 300 PLN SR SMS_220825" at bounding box center [371, 191] width 139 height 5
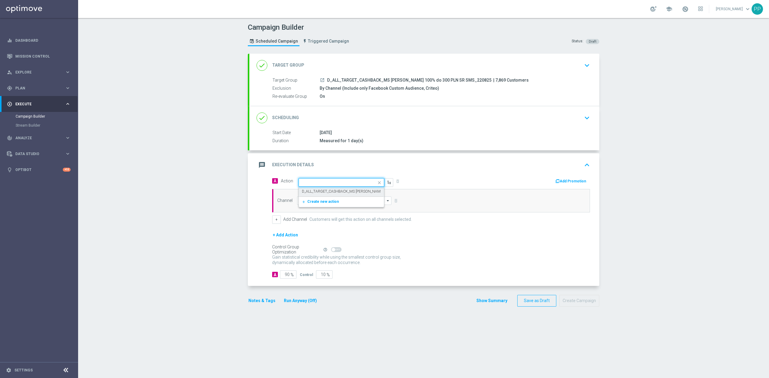
scroll to position [0, 0]
click at [331, 202] on input at bounding box center [344, 201] width 94 height 8
click at [324, 217] on div "SMS" at bounding box center [341, 218] width 89 height 9
type input "SMS"
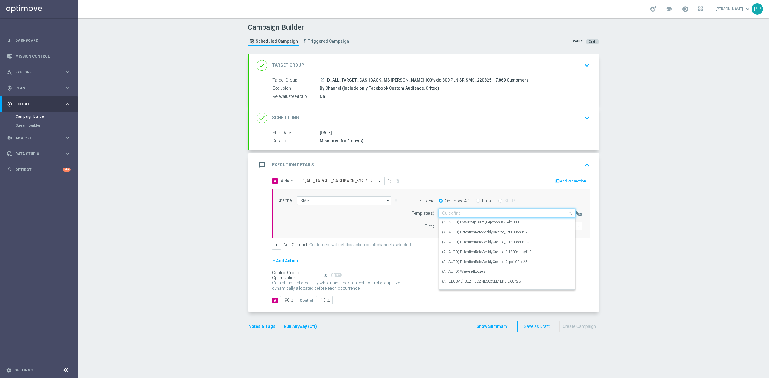
click at [475, 214] on input "text" at bounding box center [501, 213] width 118 height 5
paste input "D_ALL_TARGET_CASHBACK_MS [PERSON_NAME] 100% do 300 PLN SR SMS_220825"
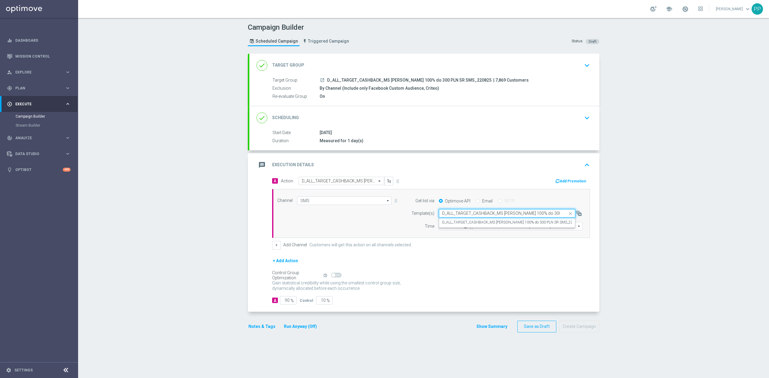
scroll to position [0, 22]
click at [479, 220] on div "D_ALL_TARGET_CASHBACK_MS [PERSON_NAME] 100% do 300 PLN SR SMS_220825" at bounding box center [507, 223] width 130 height 10
type input "D_ALL_TARGET_CASHBACK_MS [PERSON_NAME] 100% do 300 PLN SR SMS_220825"
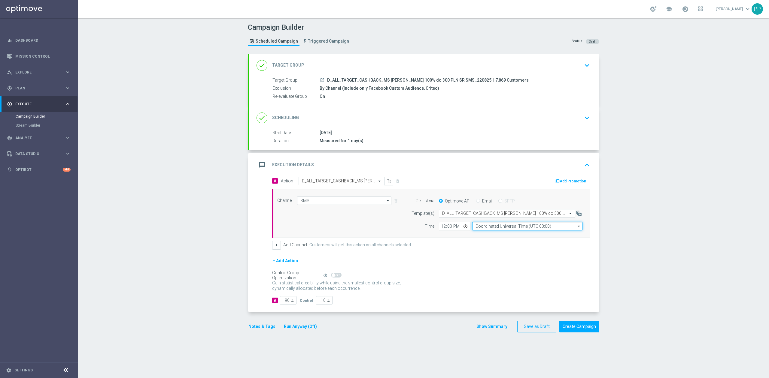
click at [486, 228] on input "Coordinated Universal Time (UTC 00:00)" at bounding box center [527, 226] width 110 height 8
click at [487, 232] on div "Central European Time ([GEOGRAPHIC_DATA]) (UTC +02:00)" at bounding box center [527, 235] width 111 height 9
type input "Central European Time ([GEOGRAPHIC_DATA]) (UTC +02:00)"
click at [439, 228] on input "12:00" at bounding box center [455, 226] width 32 height 8
type input "14:30"
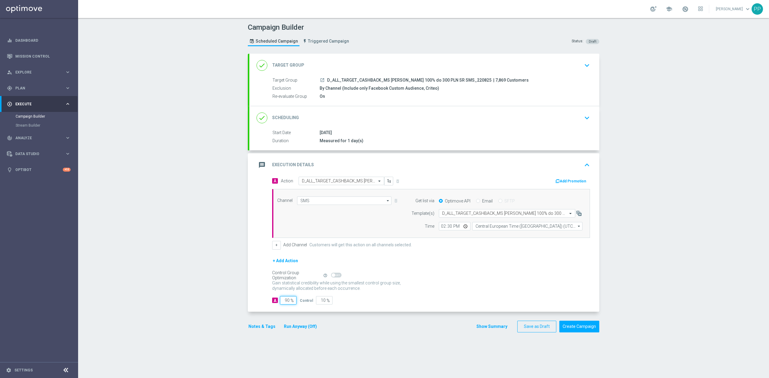
click at [283, 303] on input "90" at bounding box center [288, 300] width 17 height 8
click at [283, 302] on input "90" at bounding box center [288, 300] width 17 height 8
type input "9"
type input "91"
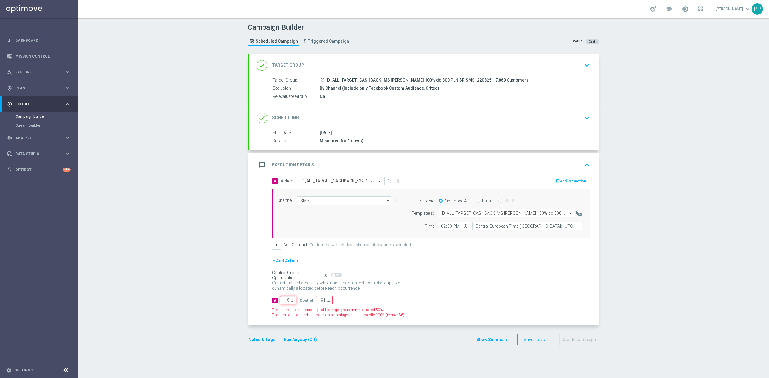
type input "95"
type input "5"
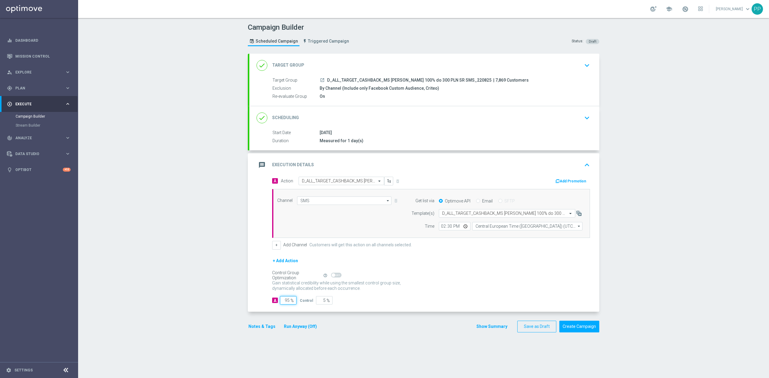
type input "95"
click at [249, 303] on div "A Action Select action D_ALL_TARGET_CASHBACK_MS [PERSON_NAME] 100% do 300 PLN S…" at bounding box center [424, 244] width 350 height 135
click at [264, 324] on div "Notes & Tags Run Anyway (Off)" at bounding box center [286, 327] width 77 height 12
click at [263, 326] on button "Notes & Tags" at bounding box center [262, 327] width 28 height 8
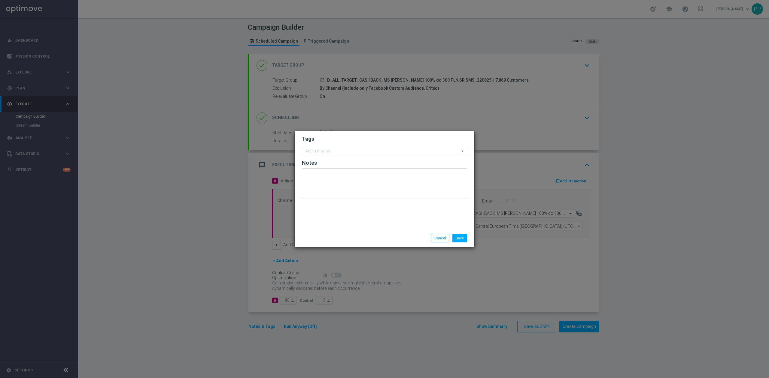
click at [345, 147] on div "Add a new tag" at bounding box center [380, 151] width 157 height 8
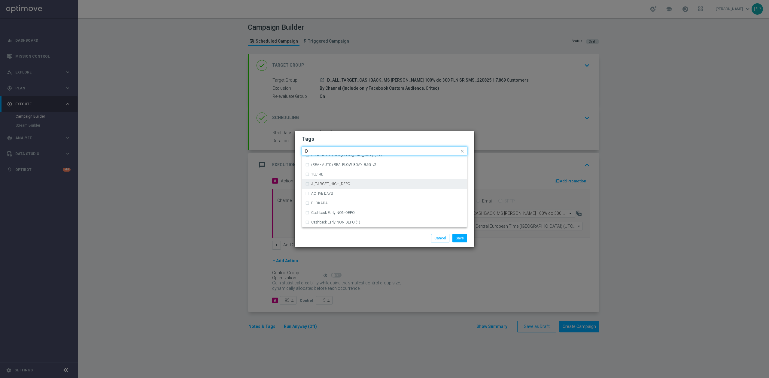
scroll to position [641, 0]
click at [338, 215] on div "D" at bounding box center [384, 212] width 159 height 10
type input "D"
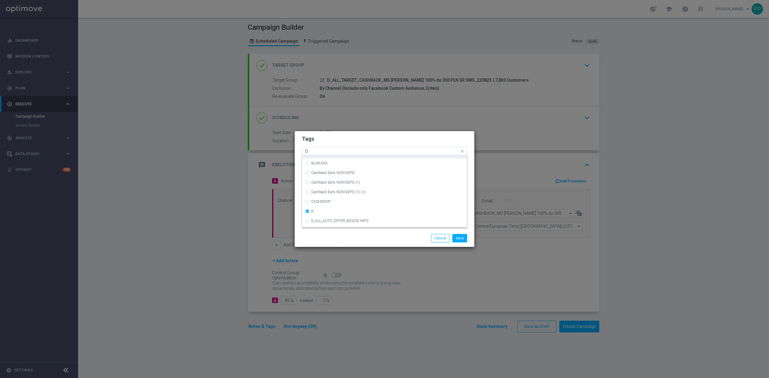
click at [328, 152] on input "D" at bounding box center [382, 151] width 154 height 5
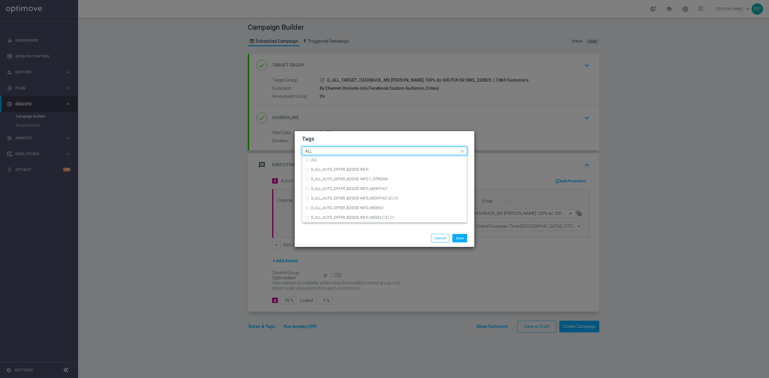
scroll to position [0, 0]
click at [327, 159] on div "ALL" at bounding box center [387, 160] width 153 height 4
click at [327, 150] on input "ALL" at bounding box center [382, 151] width 154 height 5
type input "A"
click at [313, 190] on label "TARGET" at bounding box center [318, 189] width 14 height 4
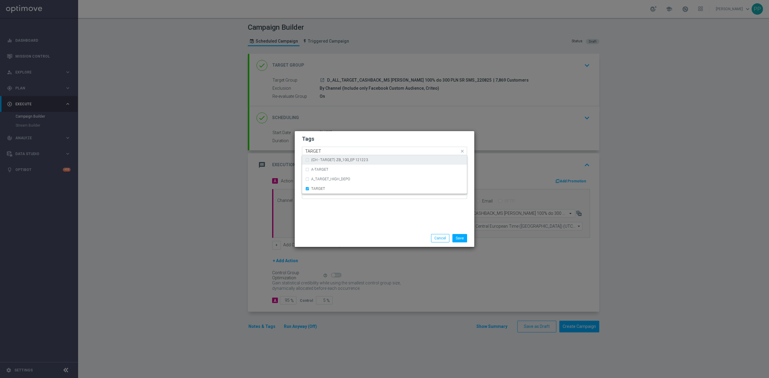
click at [326, 149] on input "TARGET" at bounding box center [382, 151] width 154 height 5
type input "T"
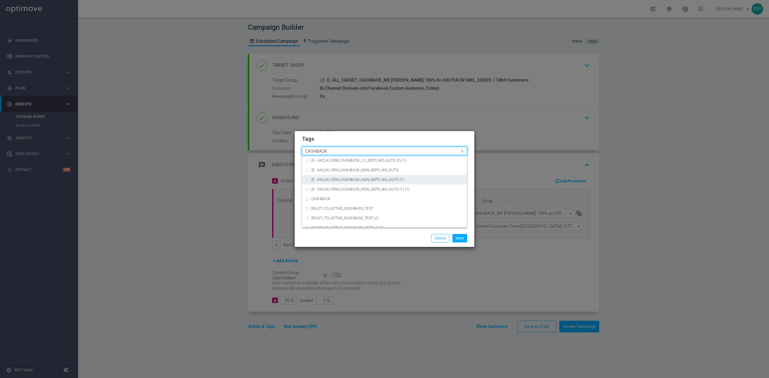
scroll to position [91, 0]
click at [343, 190] on div "CASHBACK" at bounding box center [384, 194] width 159 height 10
click at [338, 150] on input "CASHBACK" at bounding box center [382, 151] width 154 height 5
type input "C"
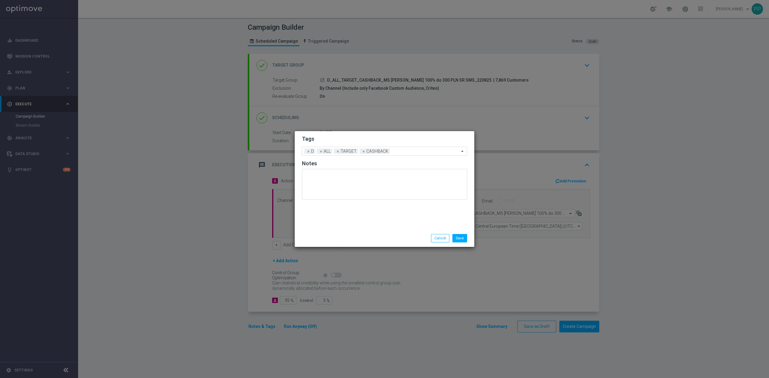
click at [404, 234] on div "Save Cancel" at bounding box center [413, 238] width 116 height 8
click at [455, 236] on button "Save" at bounding box center [459, 238] width 15 height 8
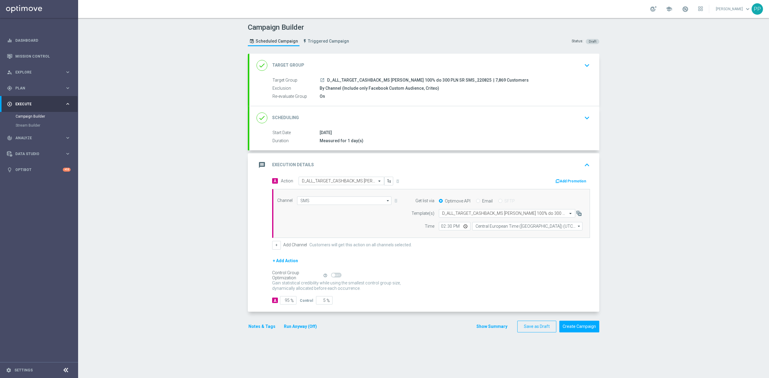
click at [348, 159] on div "message Execution Details keyboard_arrow_up" at bounding box center [424, 164] width 350 height 23
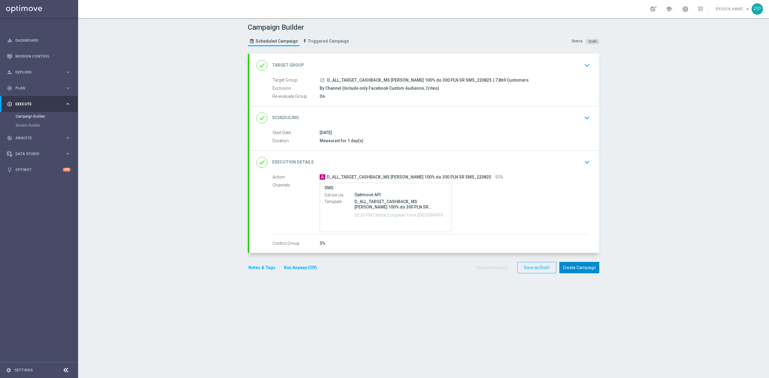
click at [580, 270] on button "Create Campaign" at bounding box center [579, 268] width 40 height 12
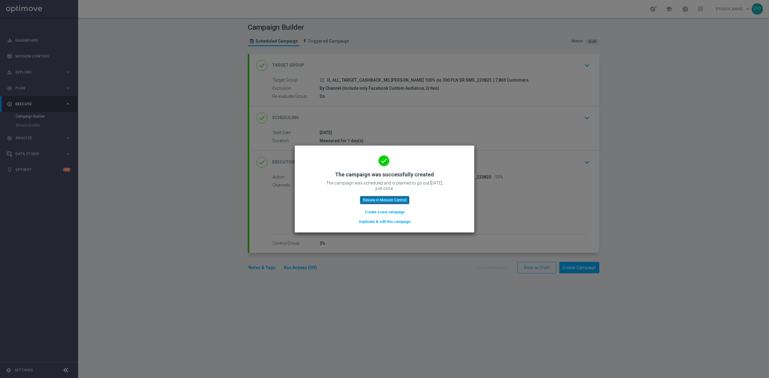
click at [381, 199] on button "Review in Mission Control" at bounding box center [385, 200] width 50 height 8
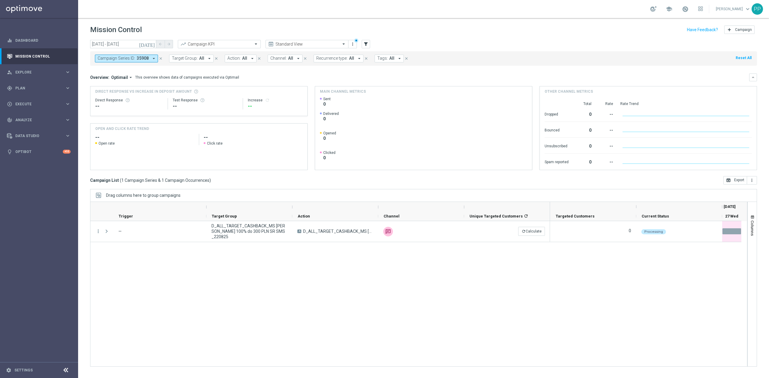
click at [441, 278] on div "more_vert — D_ALL_TARGET_CASHBACK_MS [PERSON_NAME] 100% do 300 PLN SR SMS_22082…" at bounding box center [418, 294] width 657 height 146
